Goal: Information Seeking & Learning: Learn about a topic

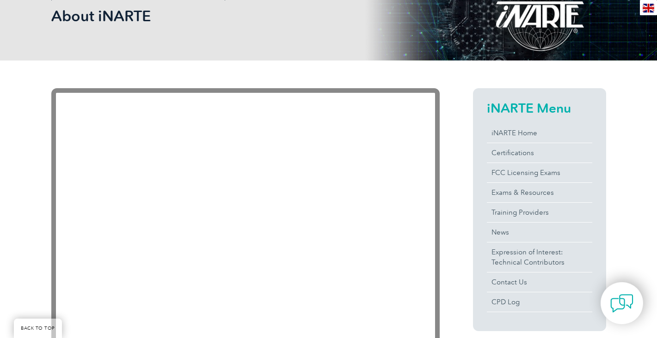
scroll to position [156, 0]
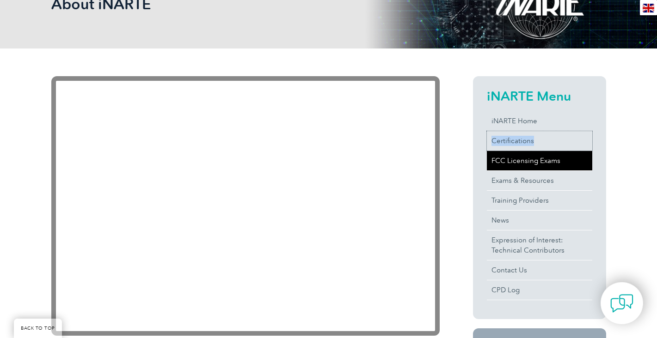
click at [500, 141] on link "Certifications" at bounding box center [539, 140] width 105 height 19
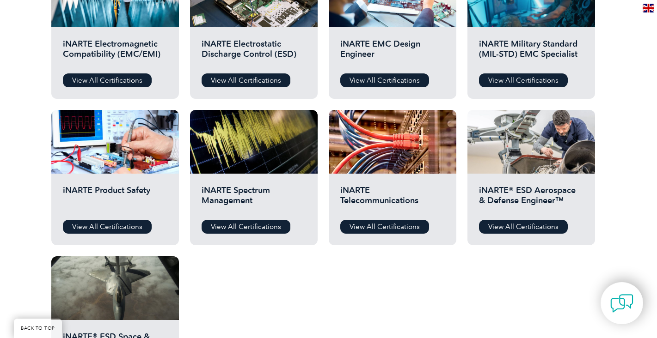
scroll to position [388, 0]
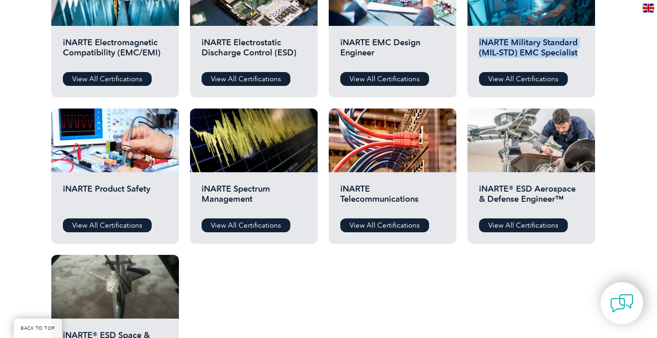
drag, startPoint x: 577, startPoint y: 55, endPoint x: 475, endPoint y: 45, distance: 102.3
click at [475, 45] on div "iNARTE Military Standard (MIL-STD) EMC Specialist View All Certifications" at bounding box center [532, 62] width 128 height 72
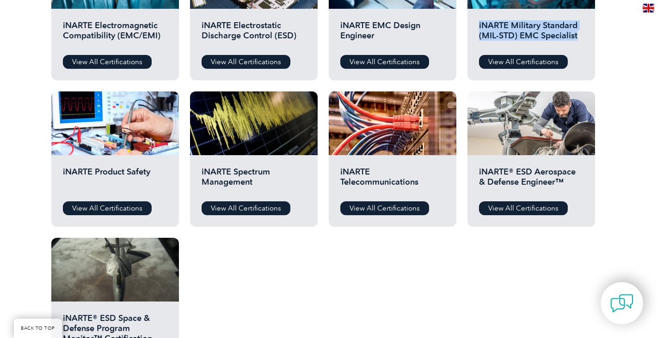
scroll to position [408, 0]
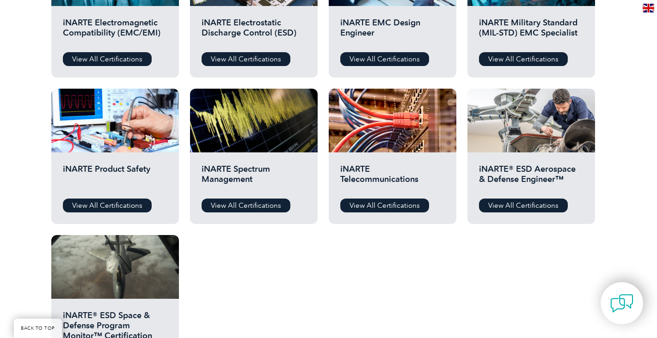
click at [619, 170] on div "Before You Apply For a Certification Download the “Certification Requirements” …" at bounding box center [328, 113] width 657 height 592
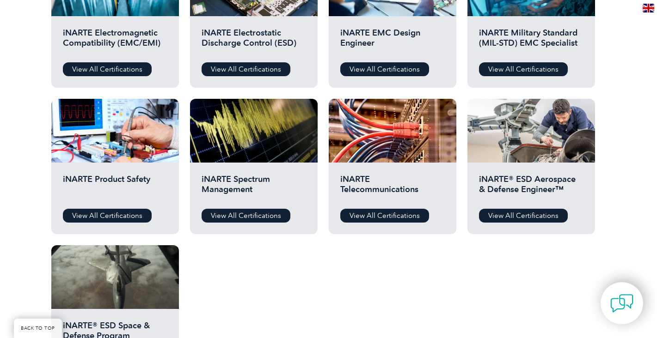
scroll to position [399, 0]
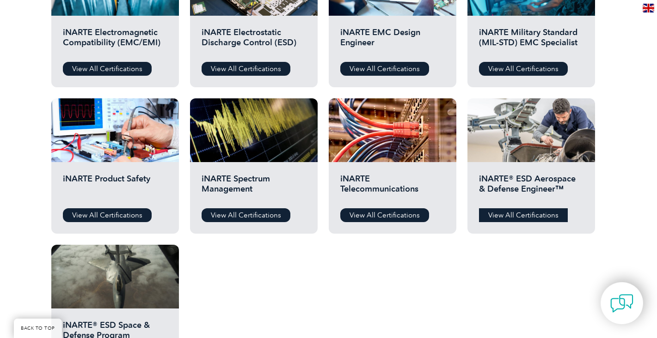
click at [536, 214] on link "View All Certifications" at bounding box center [523, 216] width 89 height 14
click at [521, 219] on link "View All Certifications" at bounding box center [523, 216] width 89 height 14
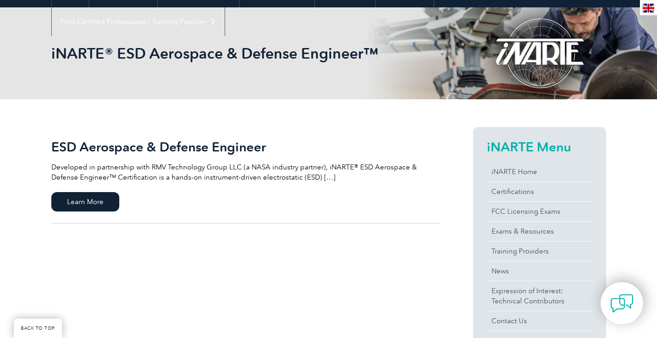
scroll to position [109, 0]
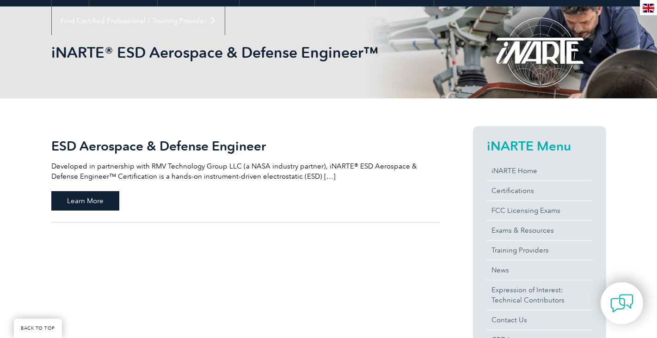
click at [72, 205] on span "Learn More" at bounding box center [85, 200] width 68 height 19
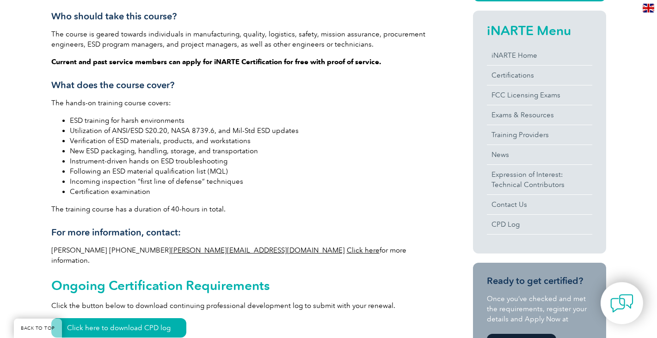
scroll to position [293, 0]
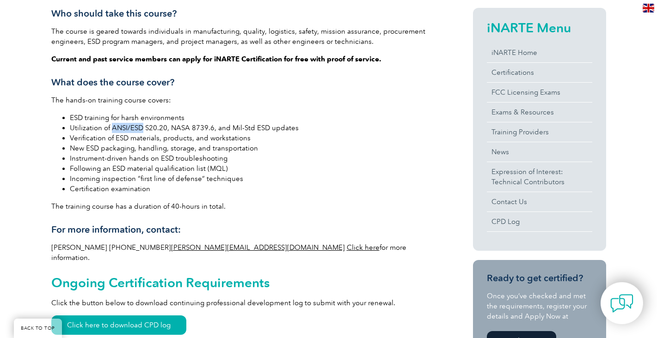
drag, startPoint x: 111, startPoint y: 128, endPoint x: 141, endPoint y: 128, distance: 29.6
click at [141, 128] on li "Utilization of ANSI/ESD S20.20, NASA 8739.6, and Mil-Std ESD updates" at bounding box center [255, 128] width 370 height 10
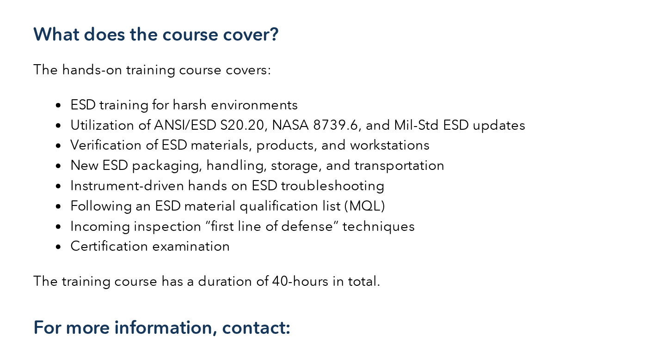
click at [112, 147] on li "New ESD packaging, handling, storage, and transportation" at bounding box center [255, 148] width 370 height 10
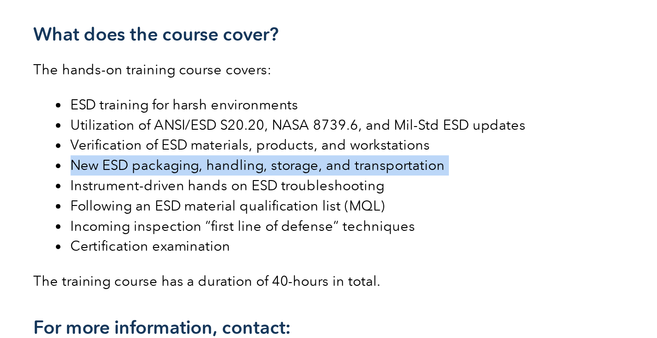
click at [112, 147] on li "New ESD packaging, handling, storage, and transportation" at bounding box center [255, 148] width 370 height 10
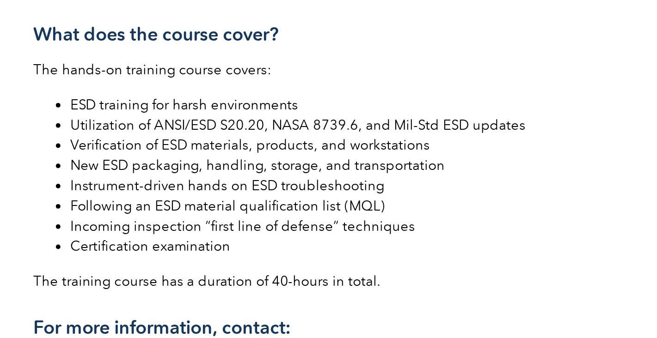
click at [51, 164] on ul "ESD training for harsh environments Utilization of ANSI/ESD S20.20, NASA 8739.6…" at bounding box center [245, 153] width 388 height 81
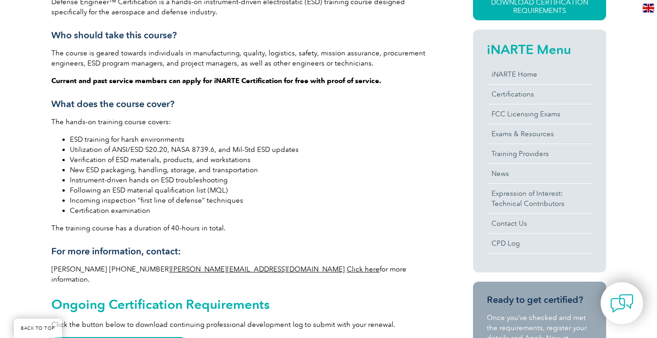
scroll to position [267, 0]
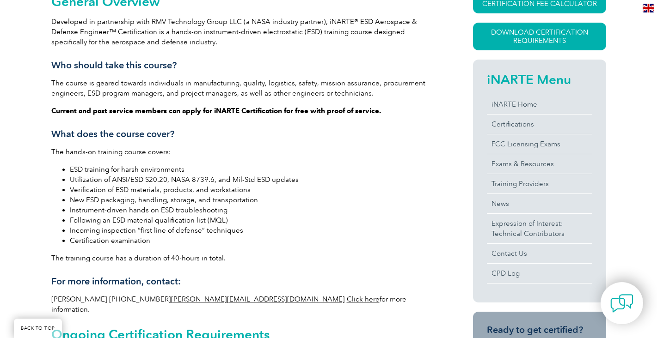
scroll to position [245, 0]
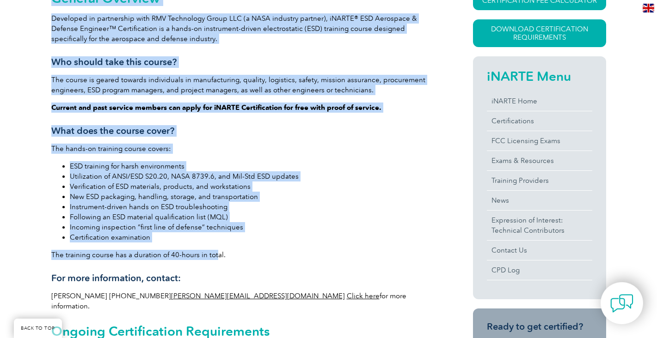
drag, startPoint x: 215, startPoint y: 255, endPoint x: 39, endPoint y: 255, distance: 175.7
click at [39, 255] on div "General Overview Developed in partnership with RMV Technology Group LLC (a NASA…" at bounding box center [328, 311] width 657 height 697
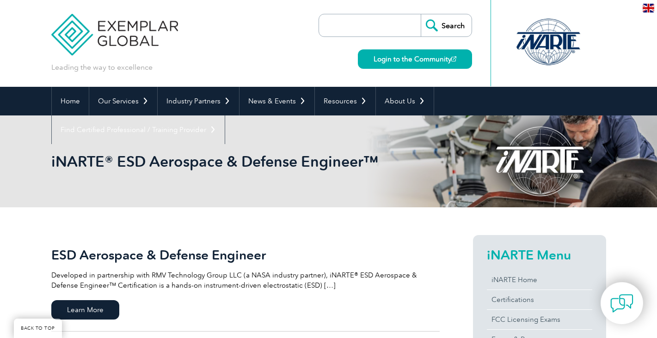
scroll to position [109, 0]
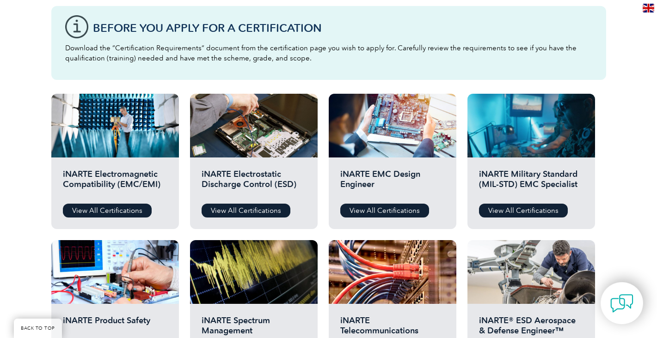
scroll to position [248, 0]
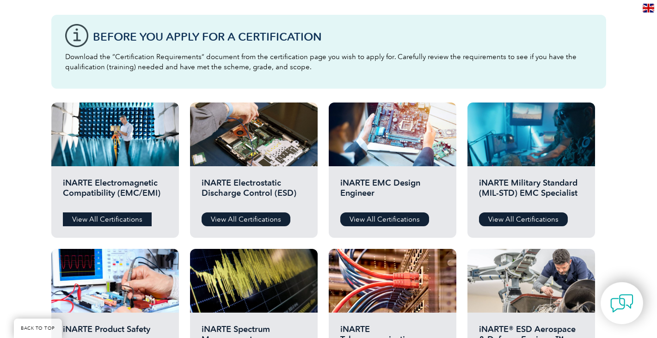
click at [114, 218] on link "View All Certifications" at bounding box center [107, 220] width 89 height 14
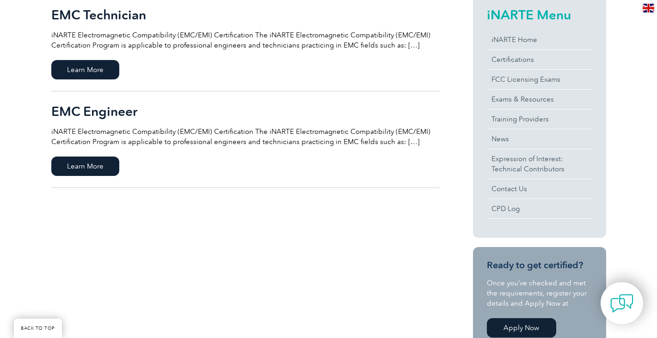
scroll to position [242, 0]
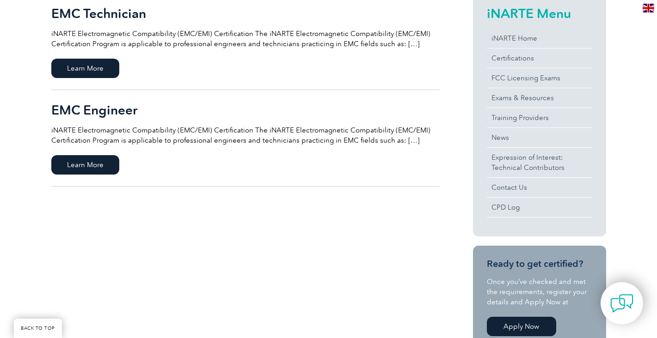
click at [86, 176] on link "EMC Engineer iNARTE Electromagnetic Compatibility (EMC/EMI) Certification The i…" at bounding box center [245, 138] width 388 height 97
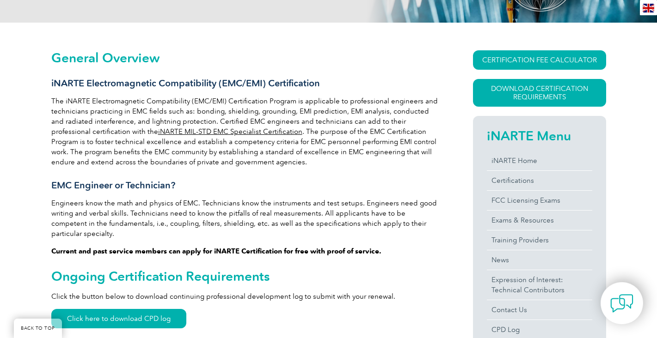
scroll to position [204, 0]
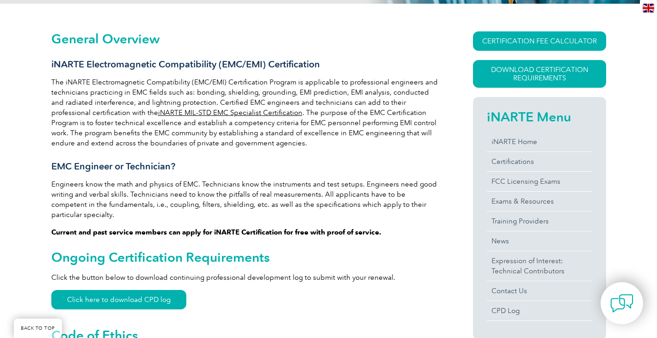
click at [148, 67] on h3 "iNARTE Electromagnetic Compatibility (EMC/EMI) Certification" at bounding box center [245, 65] width 388 height 12
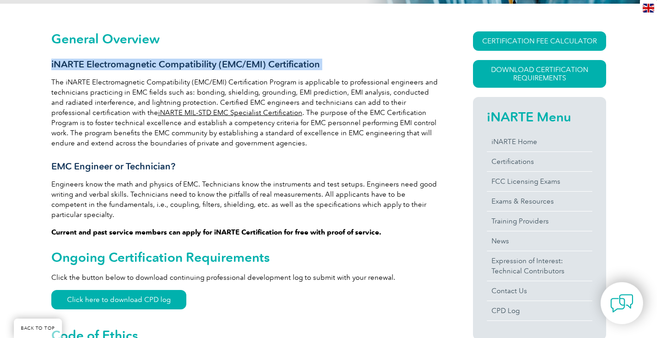
click at [148, 67] on h3 "iNARTE Electromagnetic Compatibility (EMC/EMI) Certification" at bounding box center [245, 65] width 388 height 12
copy div "iNARTE Electromagnetic Compatibility (EMC/EMI) Certification"
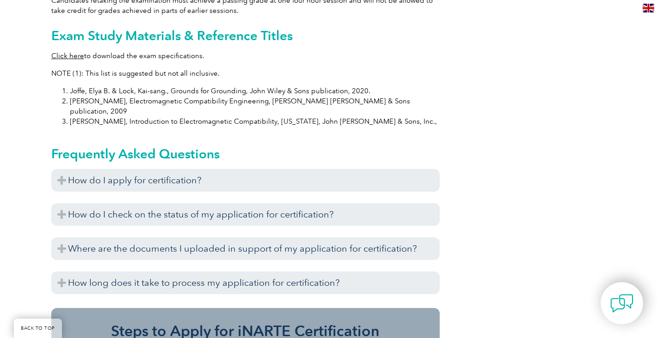
scroll to position [947, 0]
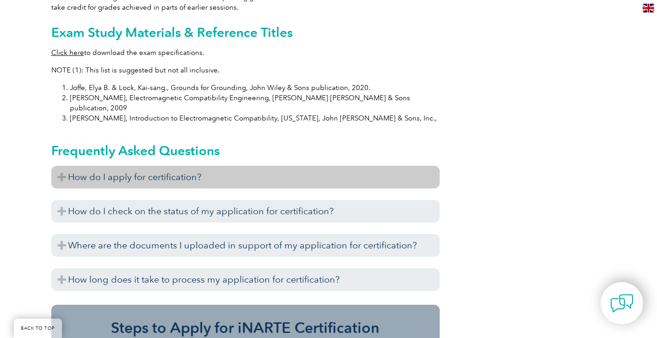
click at [66, 166] on h3 "How do I apply for certification?" at bounding box center [245, 177] width 388 height 23
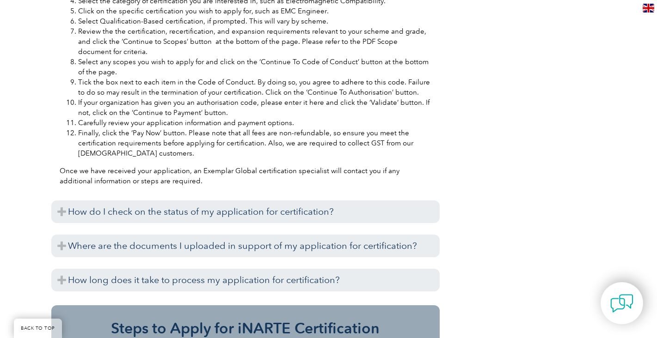
scroll to position [1331, 0]
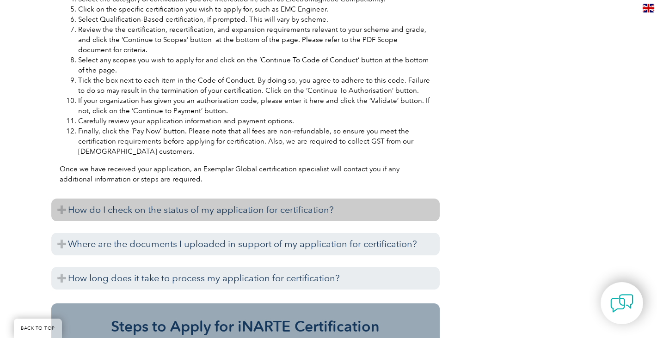
click at [70, 199] on h3 "How do I check on the status of my application for certification?" at bounding box center [245, 210] width 388 height 23
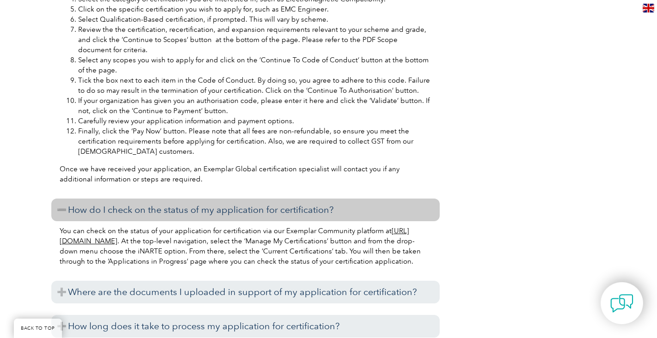
click at [70, 199] on h3 "How do I check on the status of my application for certification?" at bounding box center [245, 210] width 388 height 23
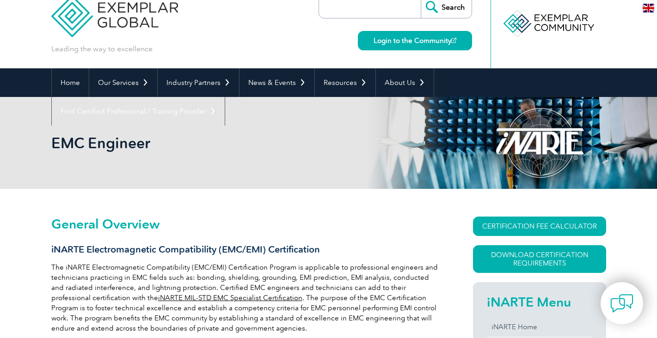
scroll to position [0, 0]
